Goal: Task Accomplishment & Management: Use online tool/utility

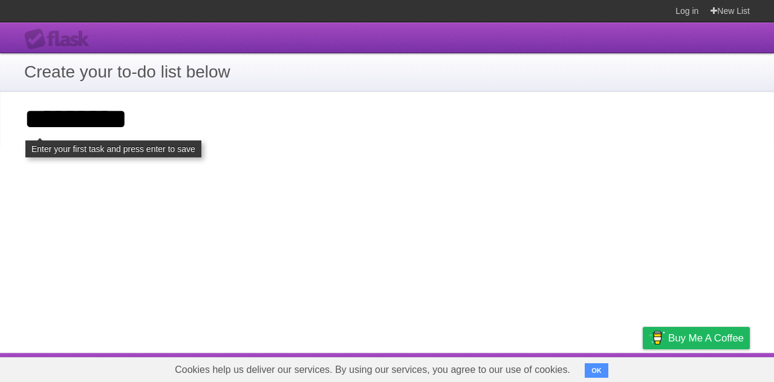
type input "*********"
click input "**********" at bounding box center [0, 0] width 0 height 0
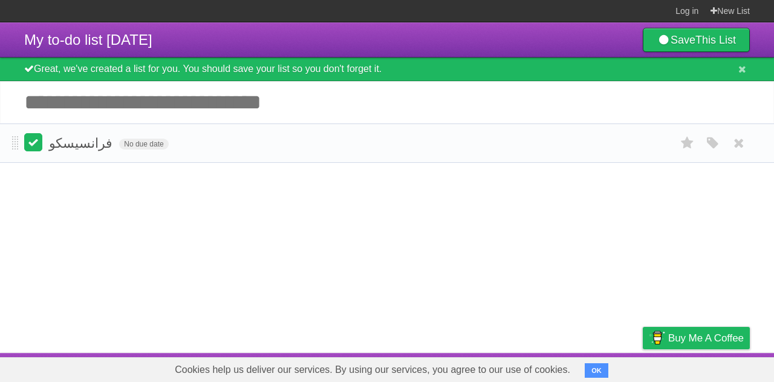
click at [38, 143] on label at bounding box center [33, 142] width 18 height 18
